Goal: Browse casually

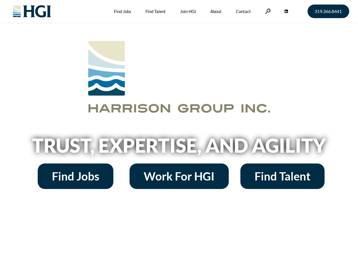
click at [179, 136] on h2 "Trust, Expertise, and Agility" at bounding box center [179, 145] width 323 height 19
click at [267, 11] on link at bounding box center [268, 11] width 6 height 5
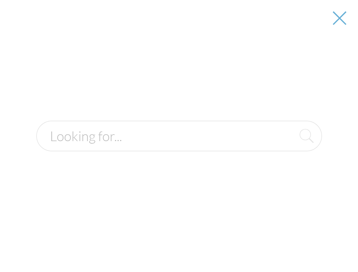
click at [179, 148] on h2 "Trust, Expertise, and Agility" at bounding box center [179, 145] width 323 height 19
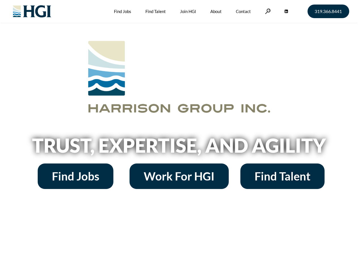
click at [179, 136] on h2 "Trust, Expertise, and Agility" at bounding box center [179, 145] width 323 height 19
click at [267, 11] on link at bounding box center [268, 11] width 6 height 5
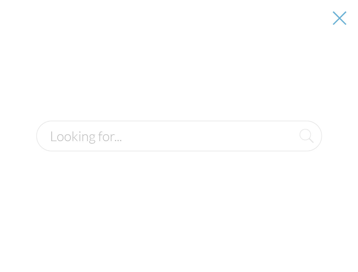
click at [179, 148] on div at bounding box center [180, 136] width 358 height 272
